Goal: Information Seeking & Learning: Learn about a topic

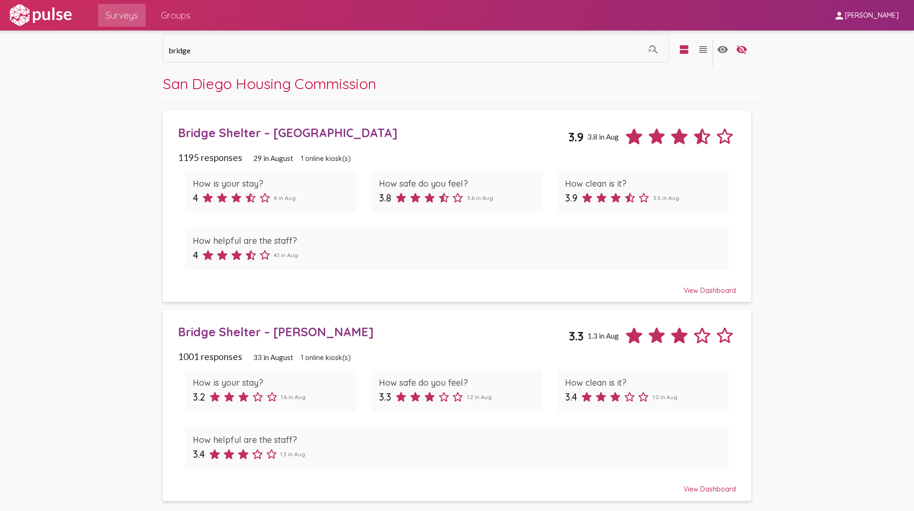
click at [238, 133] on div "Bridge Shelter – [GEOGRAPHIC_DATA]" at bounding box center [373, 132] width 391 height 15
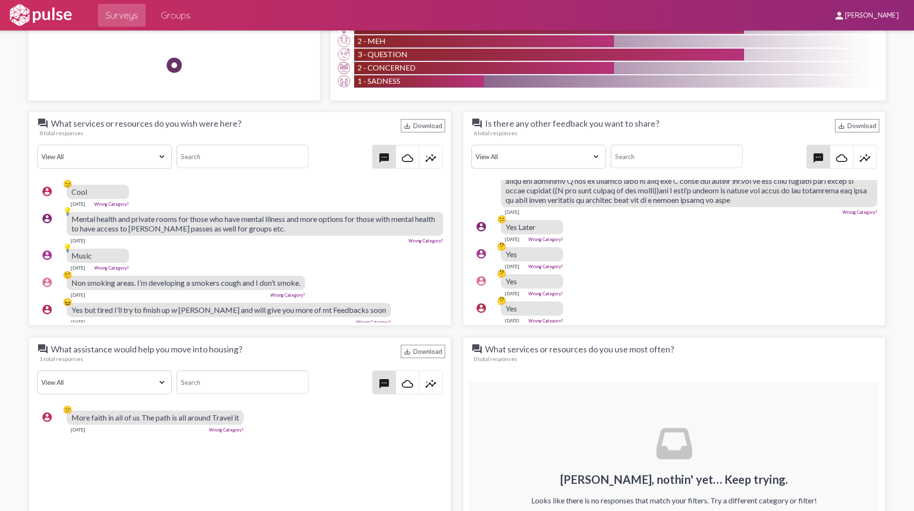
scroll to position [136, 0]
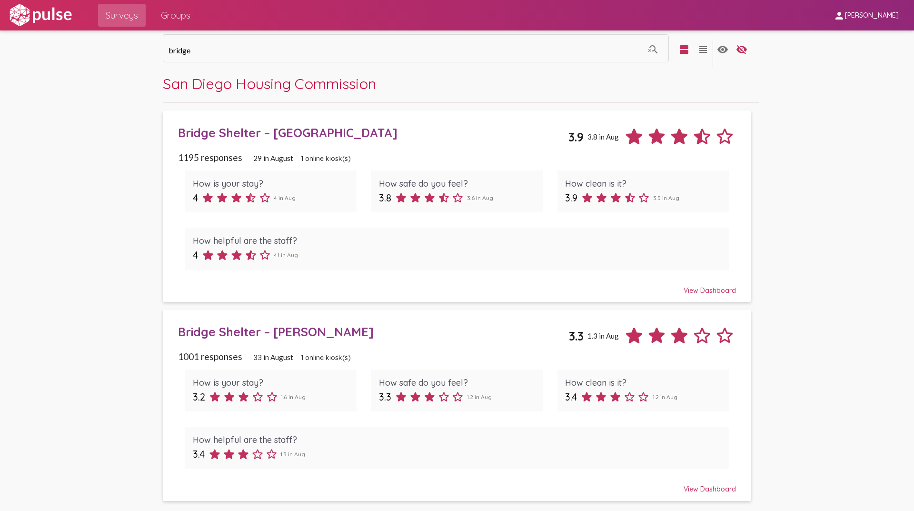
click at [249, 330] on div "Bridge Shelter – [PERSON_NAME]" at bounding box center [373, 331] width 391 height 15
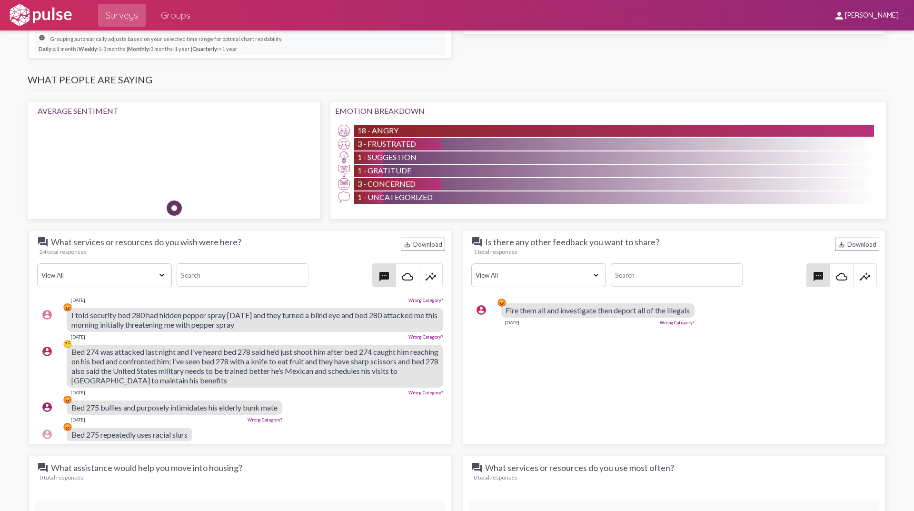
scroll to position [95, 0]
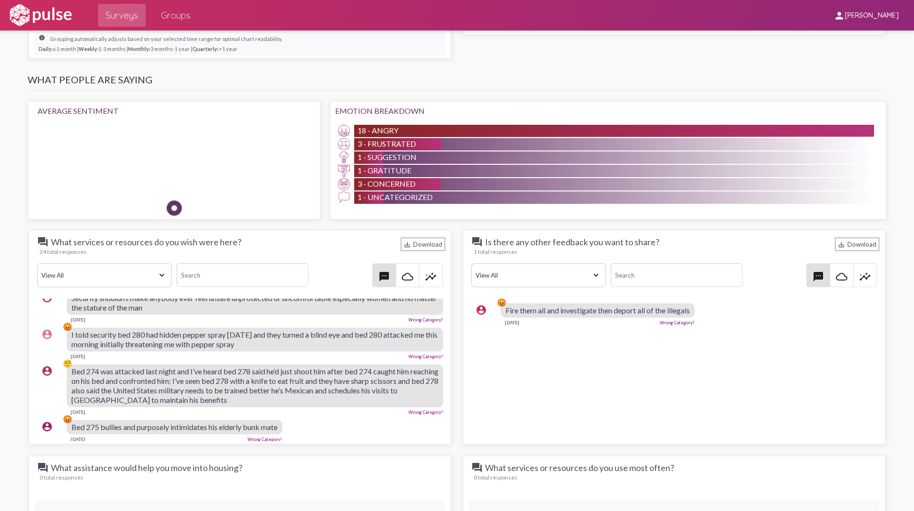
click at [445, 367] on div "question_answer What services or resources do you wish were here? save_alt Down…" at bounding box center [457, 449] width 868 height 451
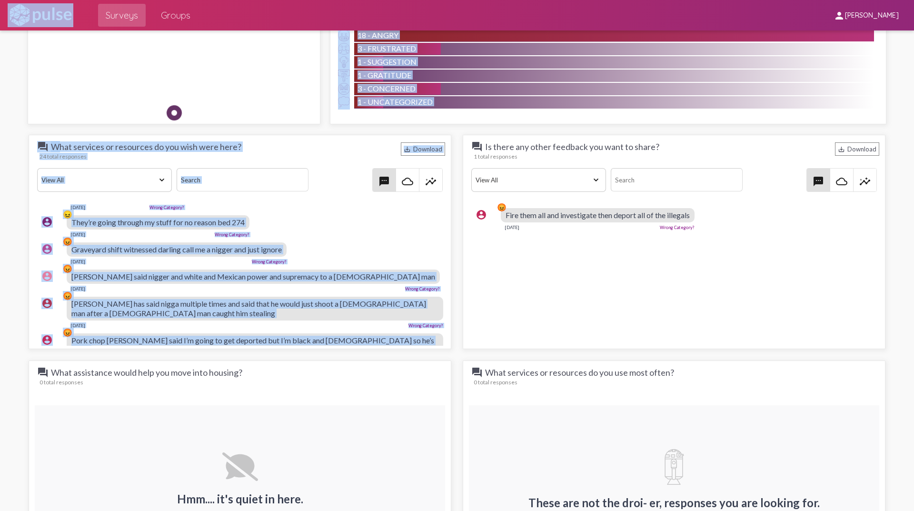
scroll to position [0, 0]
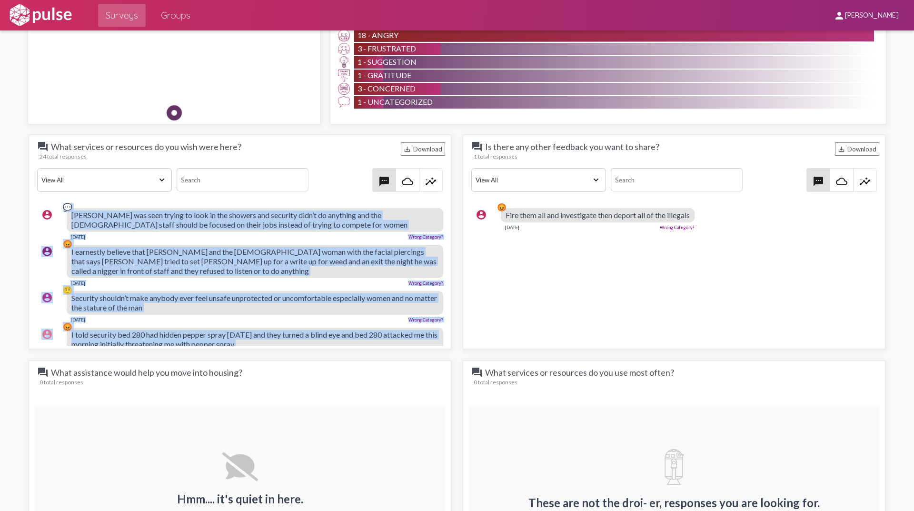
drag, startPoint x: 374, startPoint y: 292, endPoint x: 56, endPoint y: 209, distance: 328.0
copy pulse-text-response-list "💬 Lore ipsumdo sit amet consec ad elit se doe tempori utl etdolore magn’a en ad…"
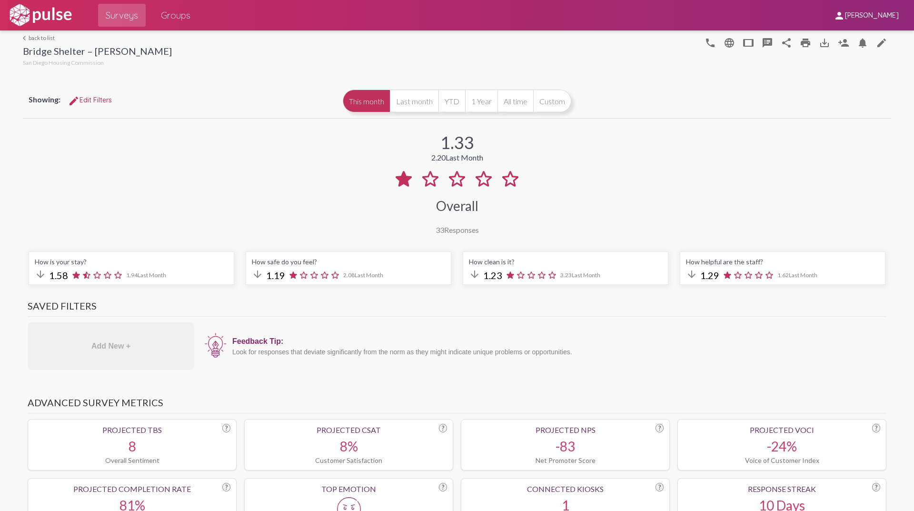
click at [650, 169] on div "1.33 2.20 Last Month Overall 33 Responses" at bounding box center [457, 177] width 868 height 114
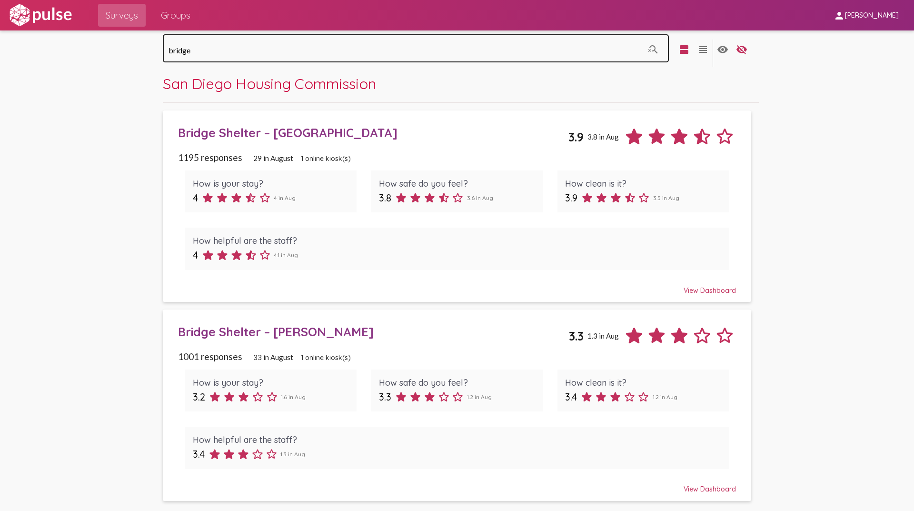
click at [195, 56] on div "bridge" at bounding box center [407, 47] width 476 height 30
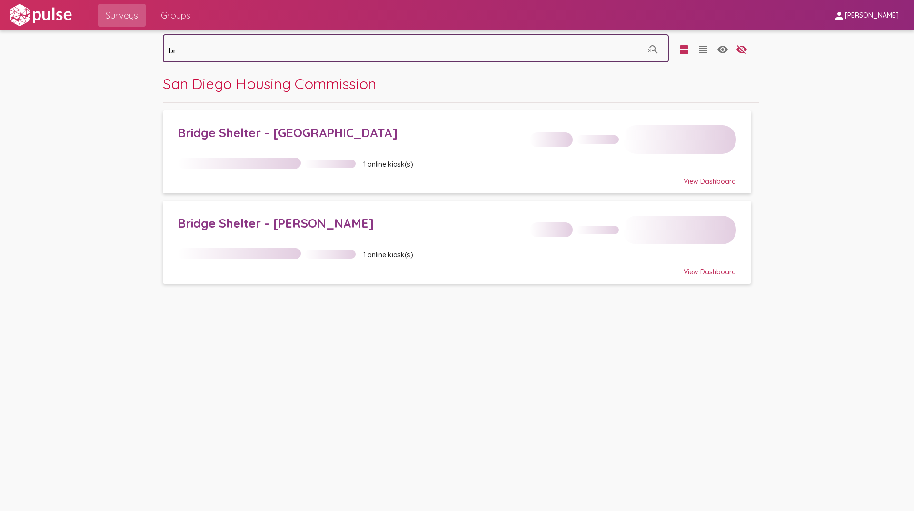
type input "b"
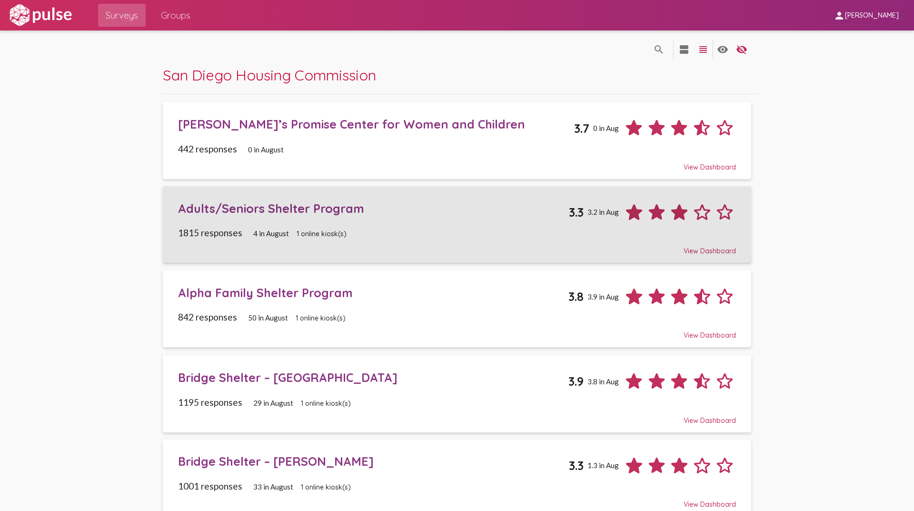
click at [239, 212] on div "Adults/Seniors Shelter Program" at bounding box center [373, 208] width 391 height 15
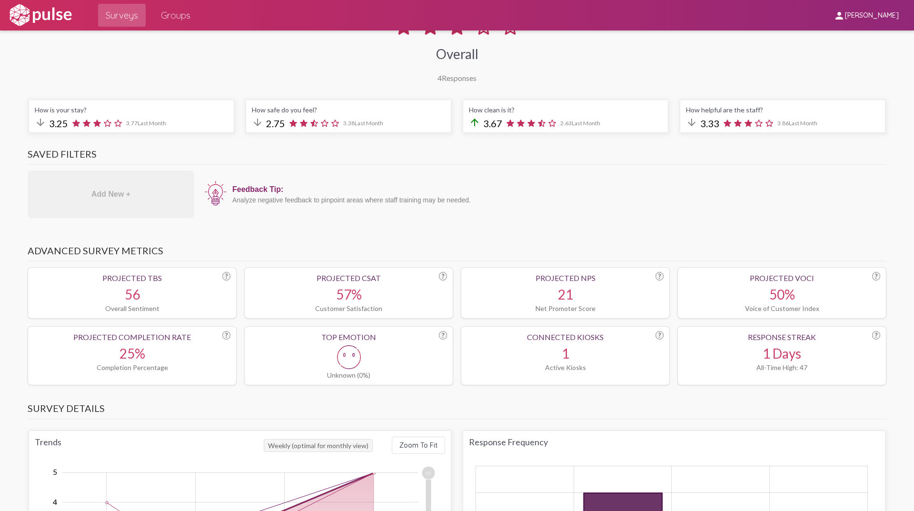
scroll to position [48, 0]
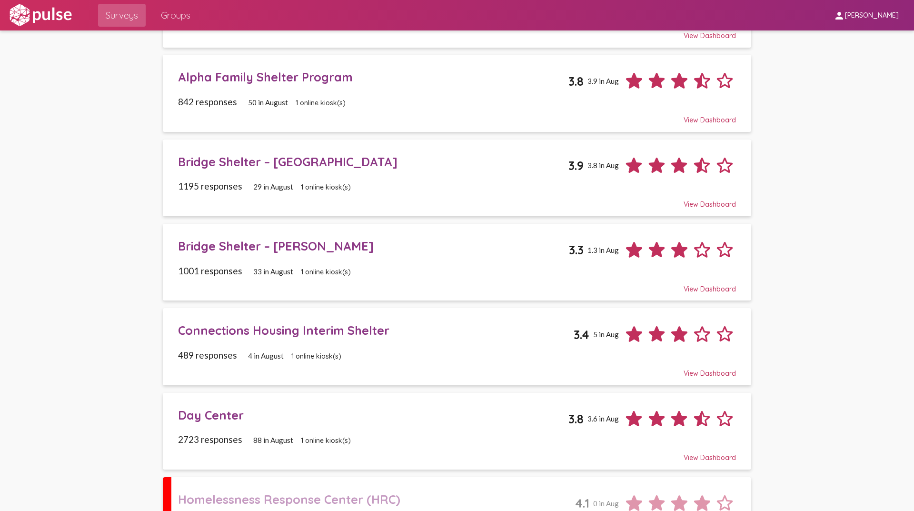
scroll to position [238, 0]
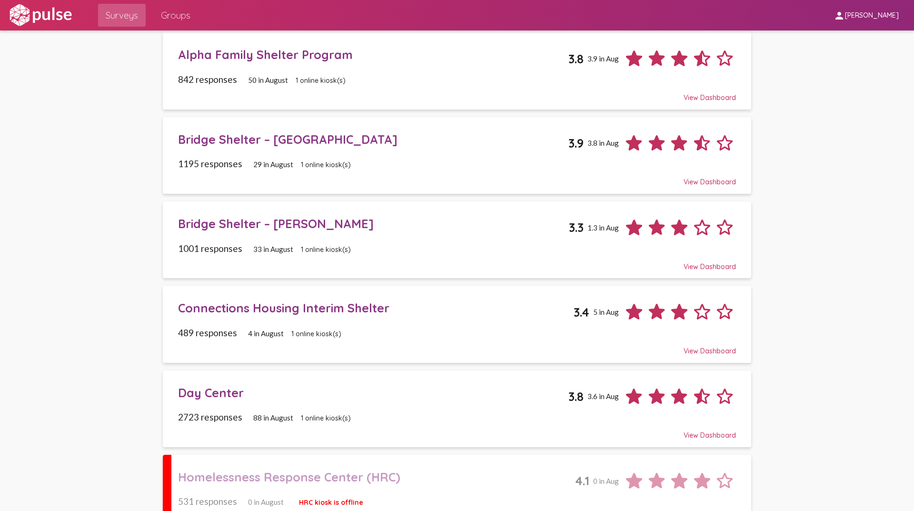
click at [352, 309] on div "Connections Housing Interim Shelter" at bounding box center [376, 307] width 396 height 15
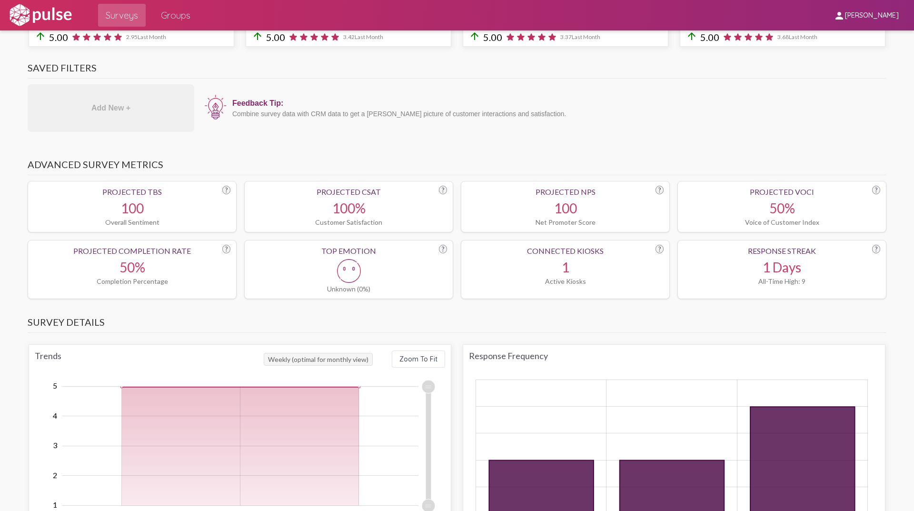
scroll to position [333, 0]
